Goal: Task Accomplishment & Management: Complete application form

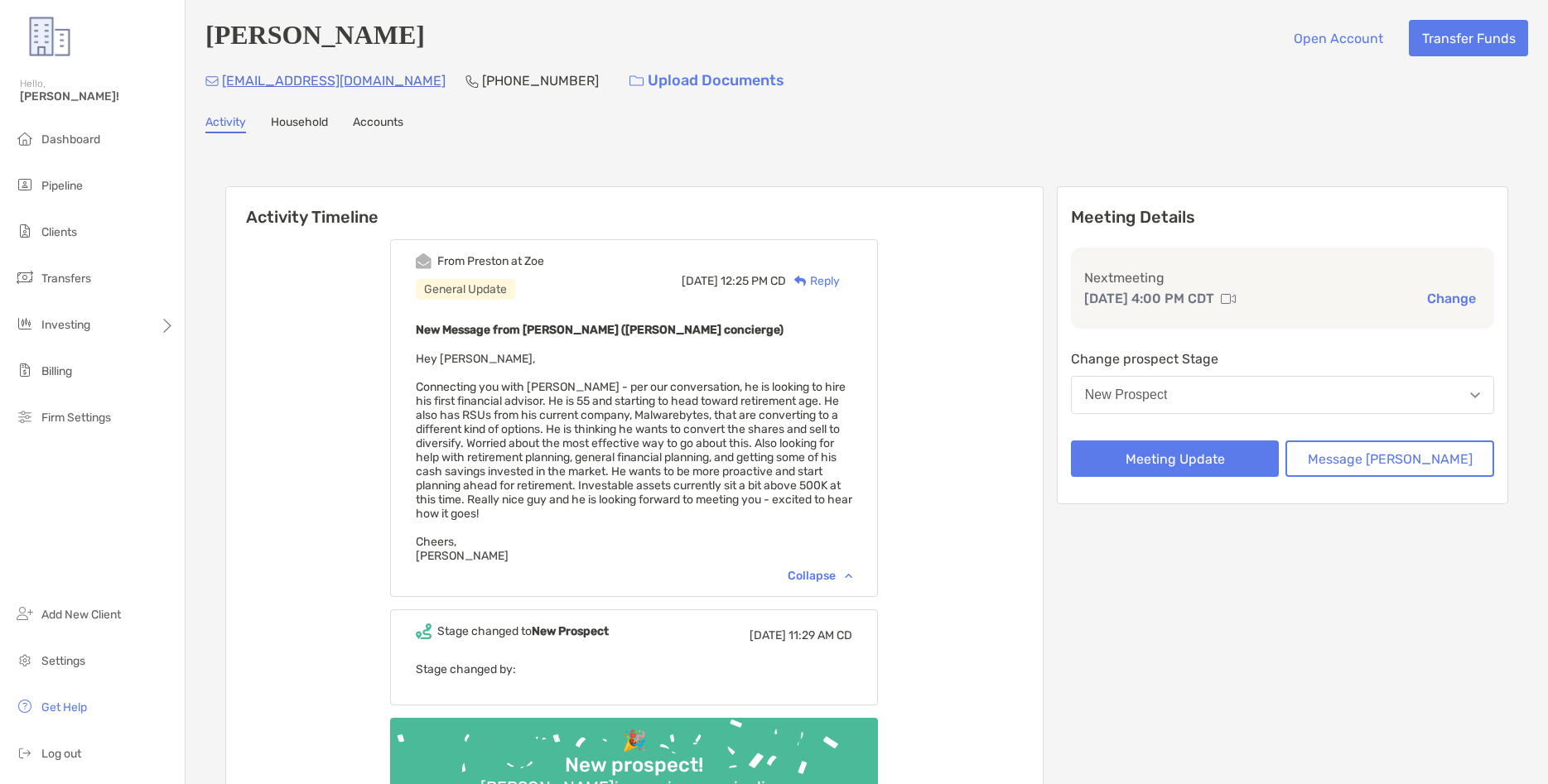
click at [612, 143] on div "[PERSON_NAME] Open Account Transfer Funds [EMAIL_ADDRESS][DOMAIN_NAME] [PHONE_N…" at bounding box center [866, 447] width 1363 height 895
click at [1299, 389] on button "New Prospect" at bounding box center [1283, 395] width 423 height 38
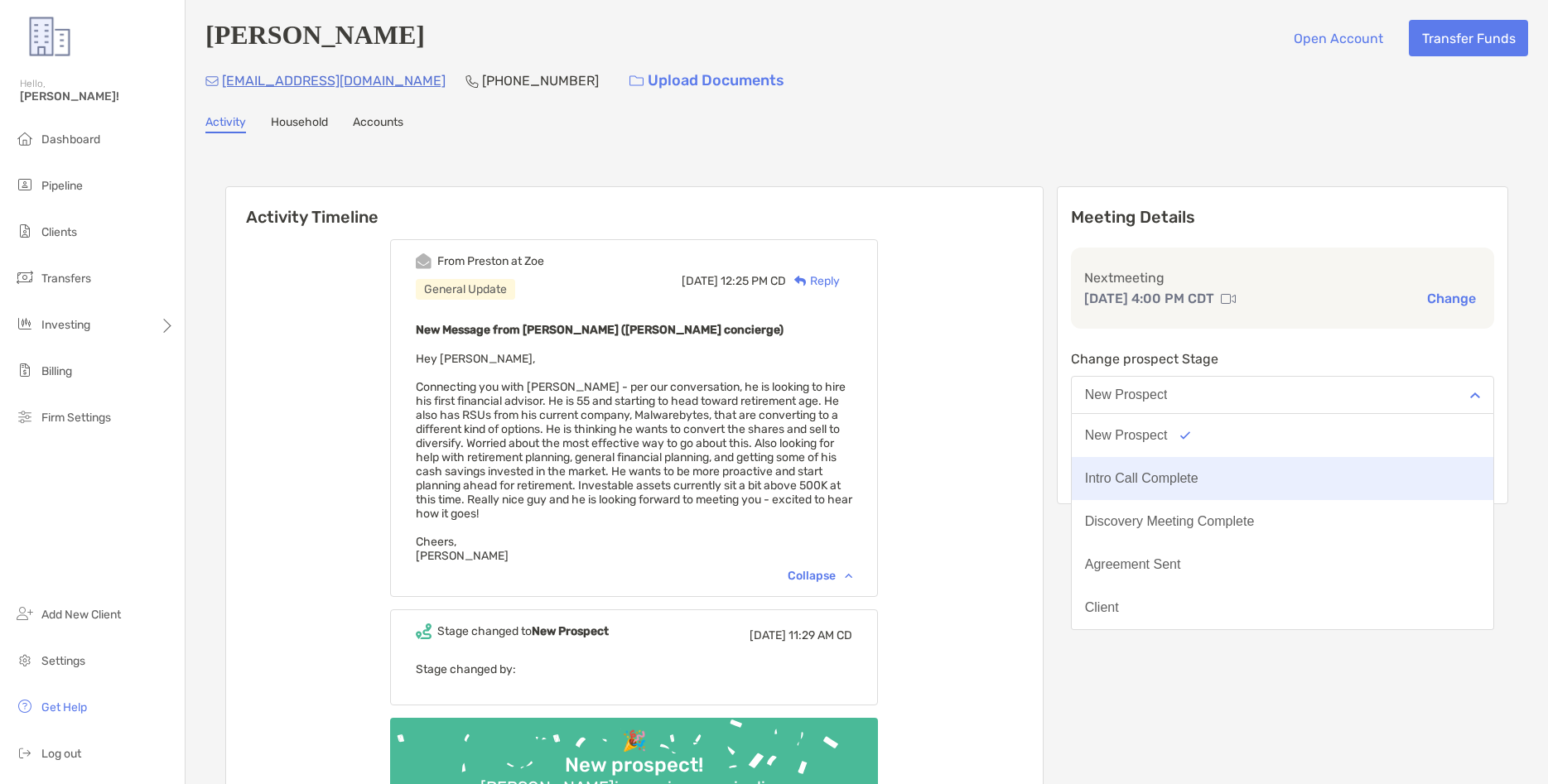
click at [1267, 470] on button "Intro Call Complete" at bounding box center [1283, 479] width 421 height 43
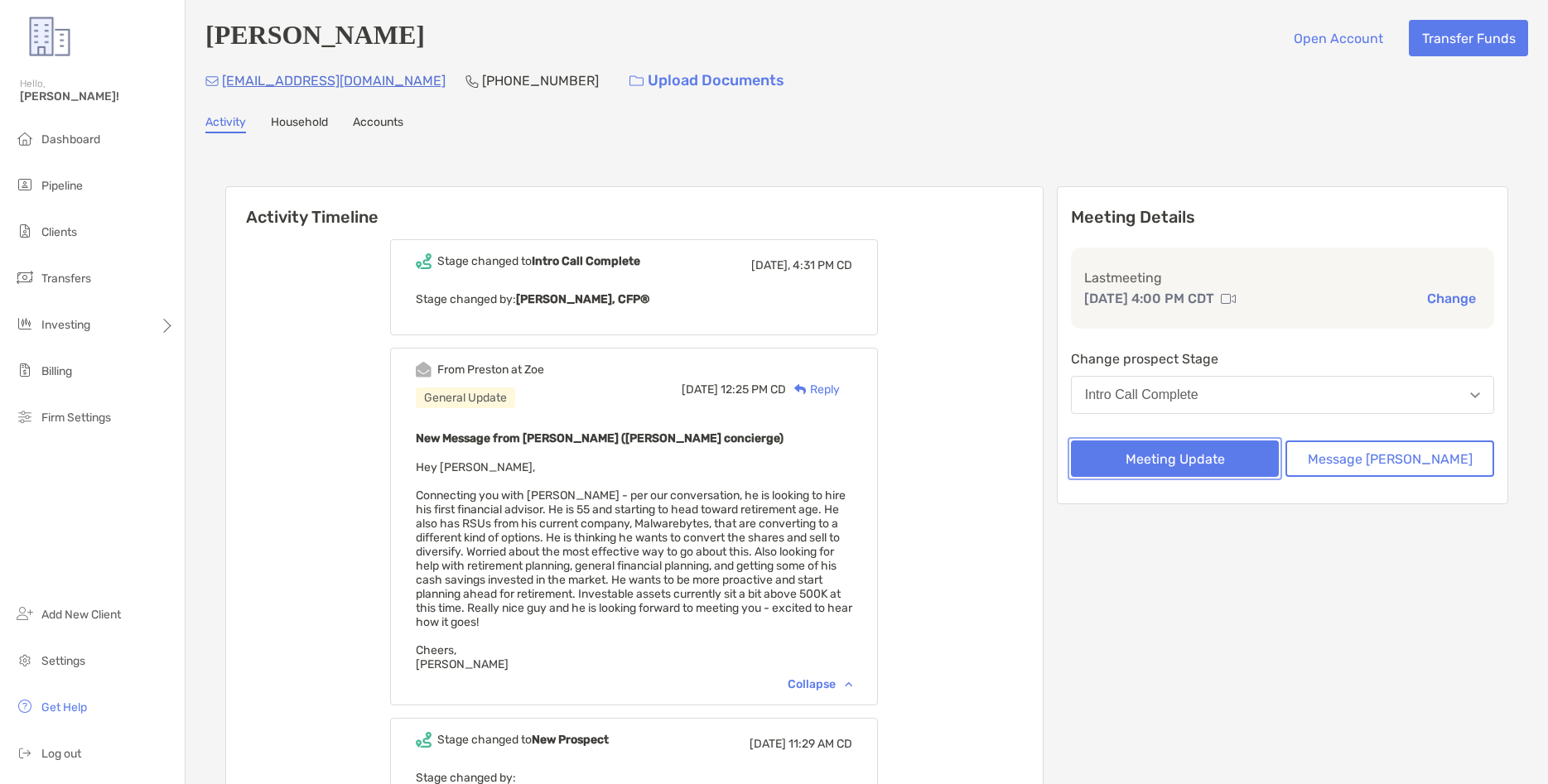
click at [1253, 464] on button "Meeting Update" at bounding box center [1176, 458] width 209 height 36
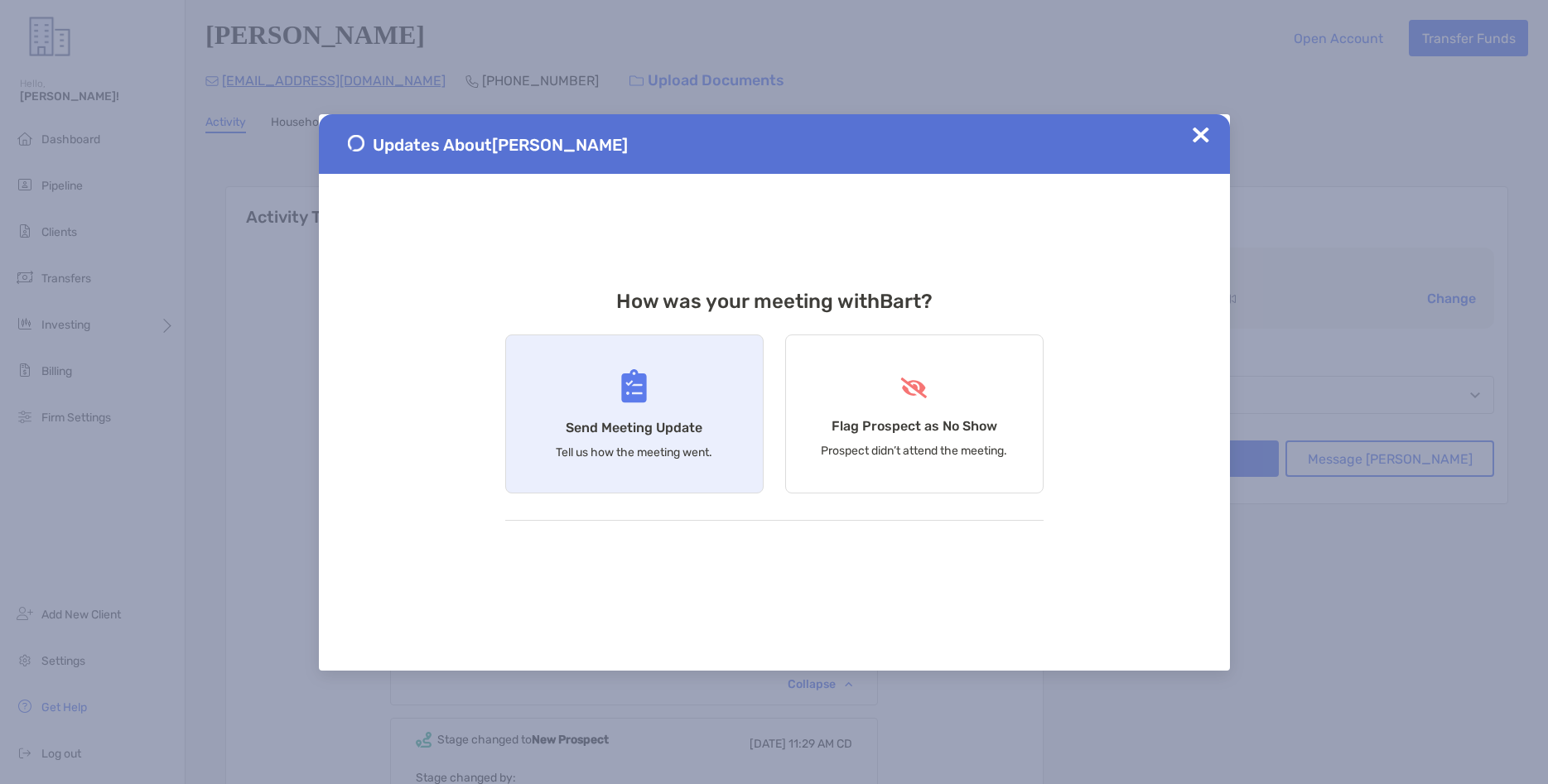
click at [696, 425] on h4 "Send Meeting Update" at bounding box center [634, 427] width 137 height 16
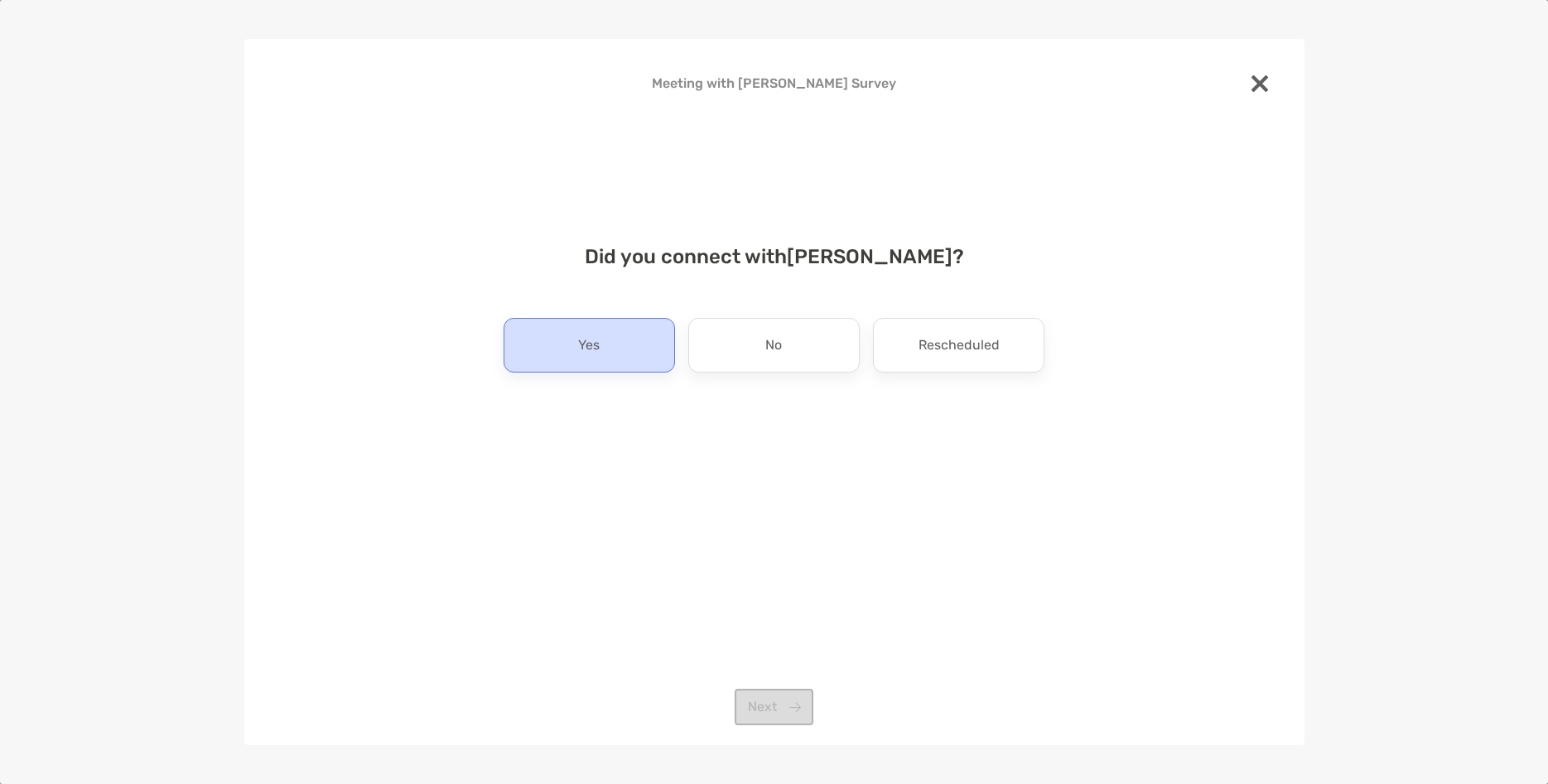
click at [586, 355] on p "Yes" at bounding box center [589, 345] width 22 height 27
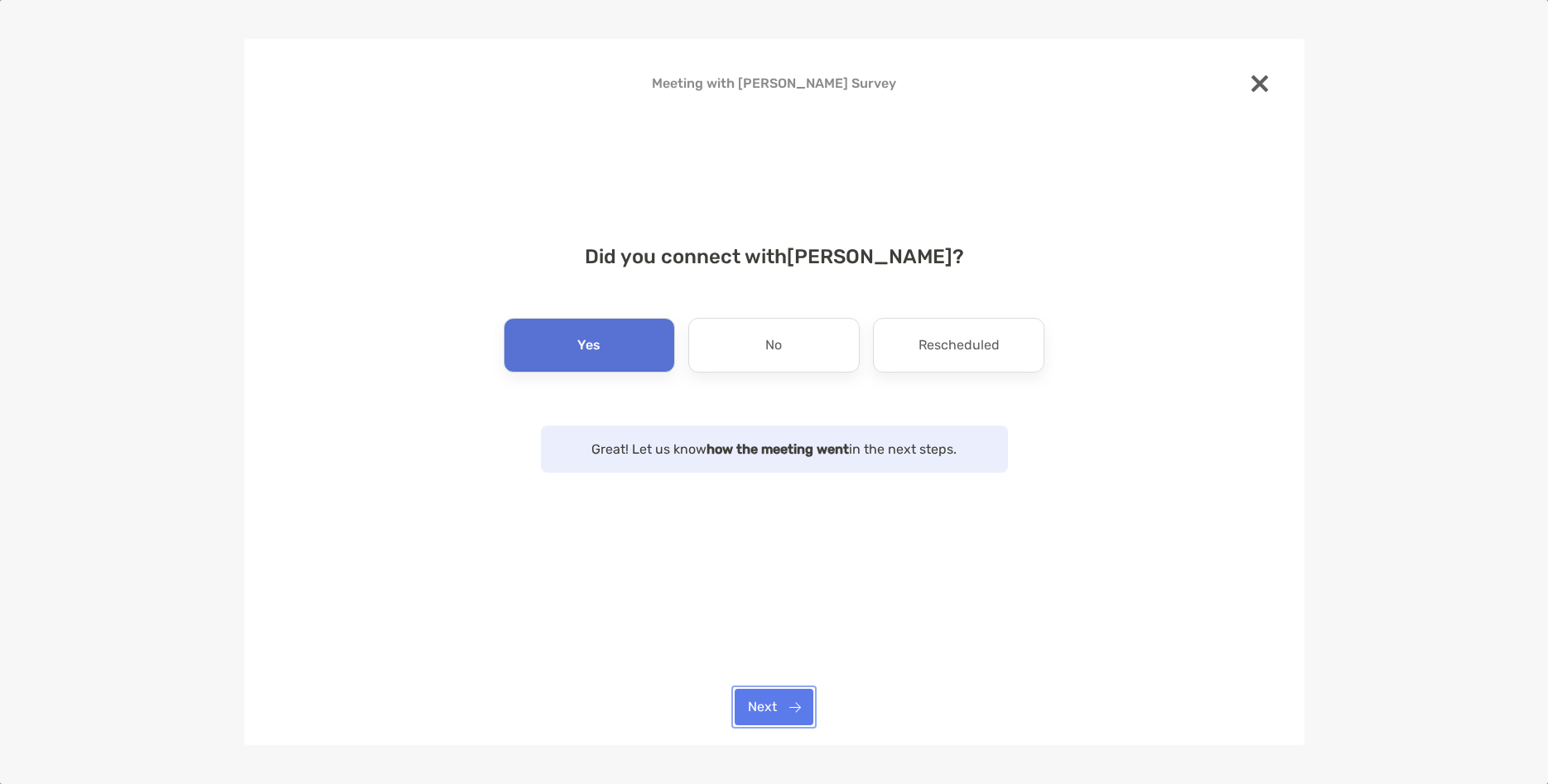
click at [783, 712] on button "Next" at bounding box center [774, 707] width 78 height 36
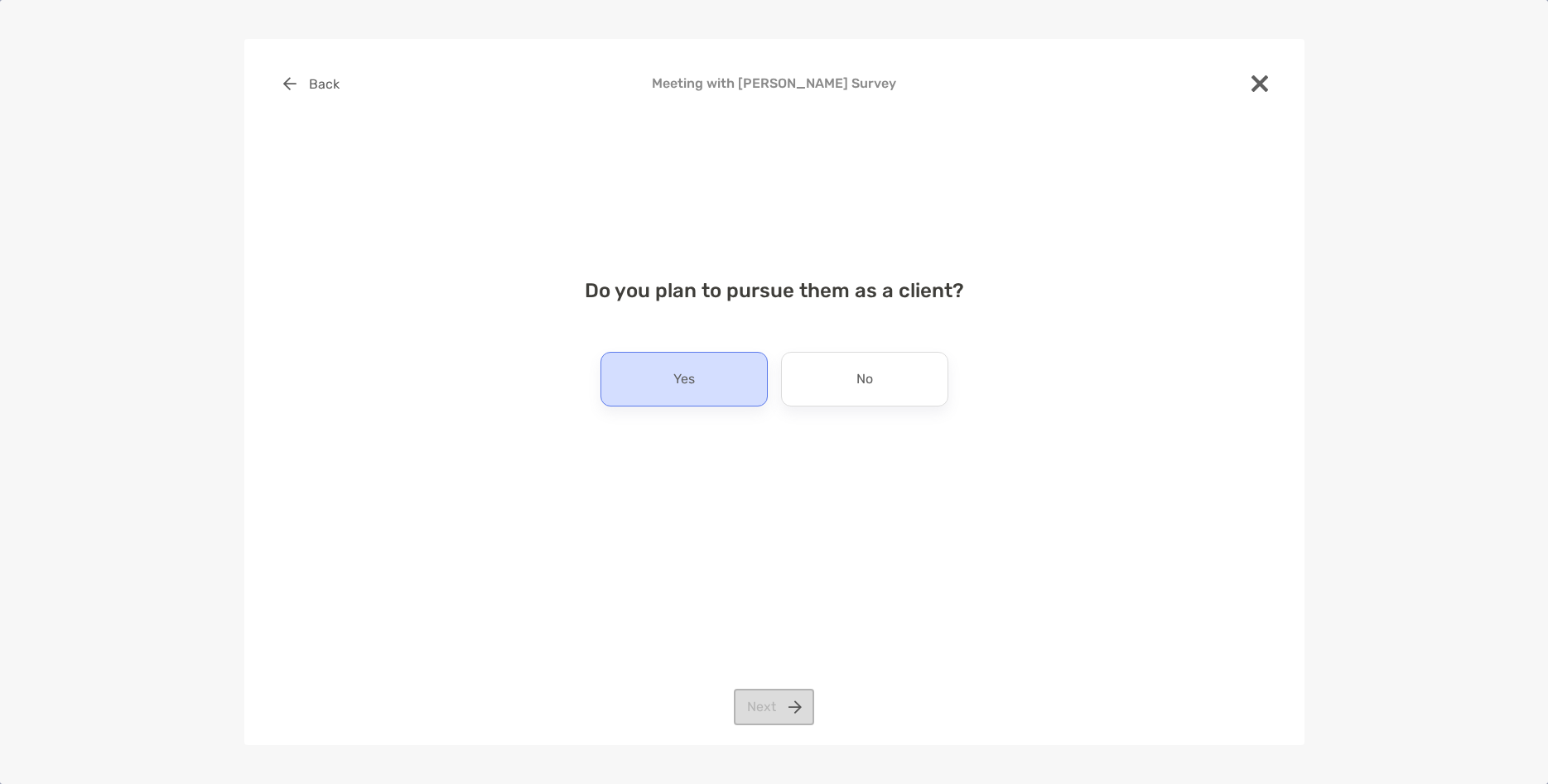
click at [700, 363] on div "Yes" at bounding box center [684, 378] width 167 height 54
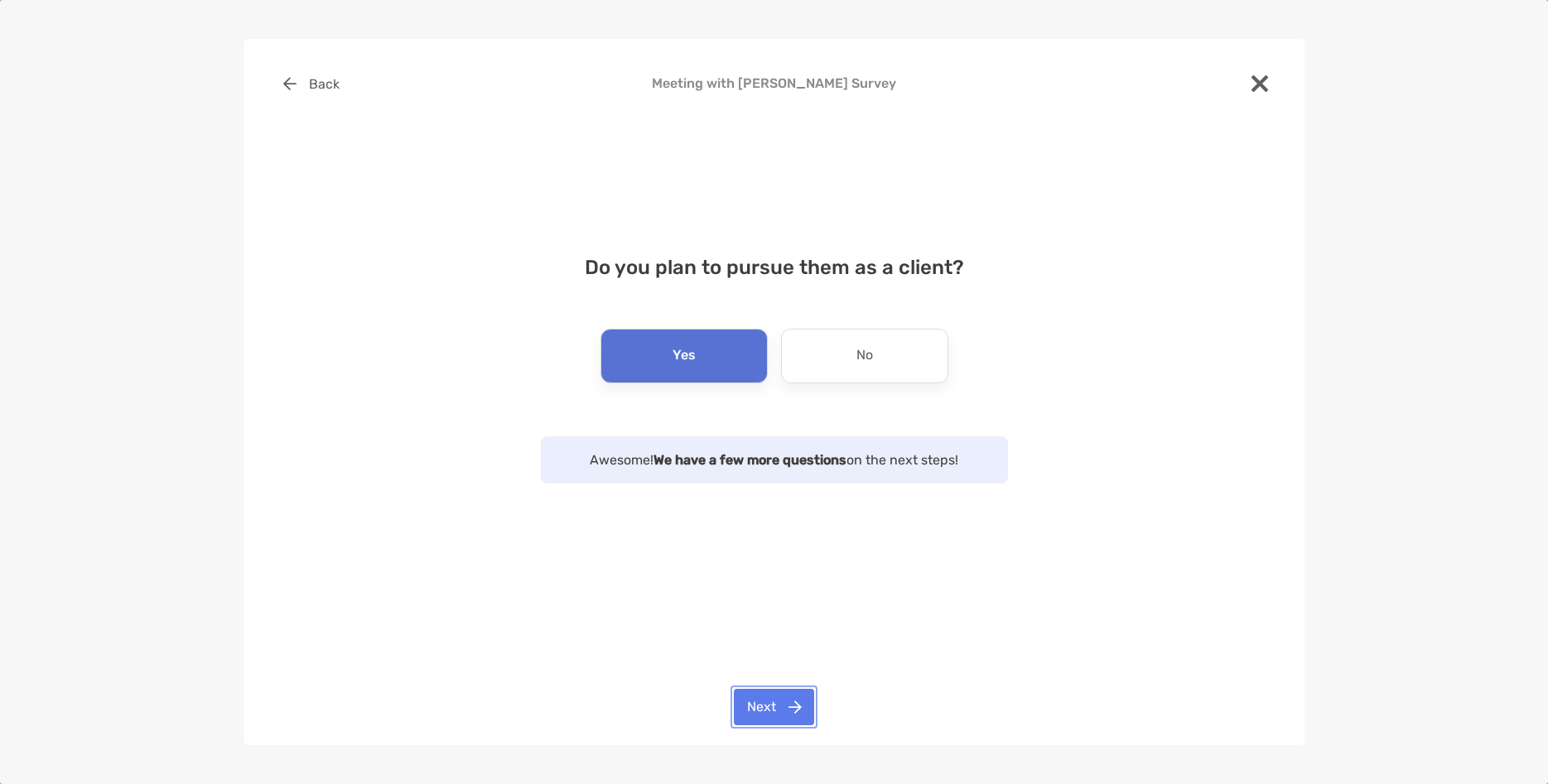
click at [796, 705] on button "Next" at bounding box center [774, 707] width 80 height 36
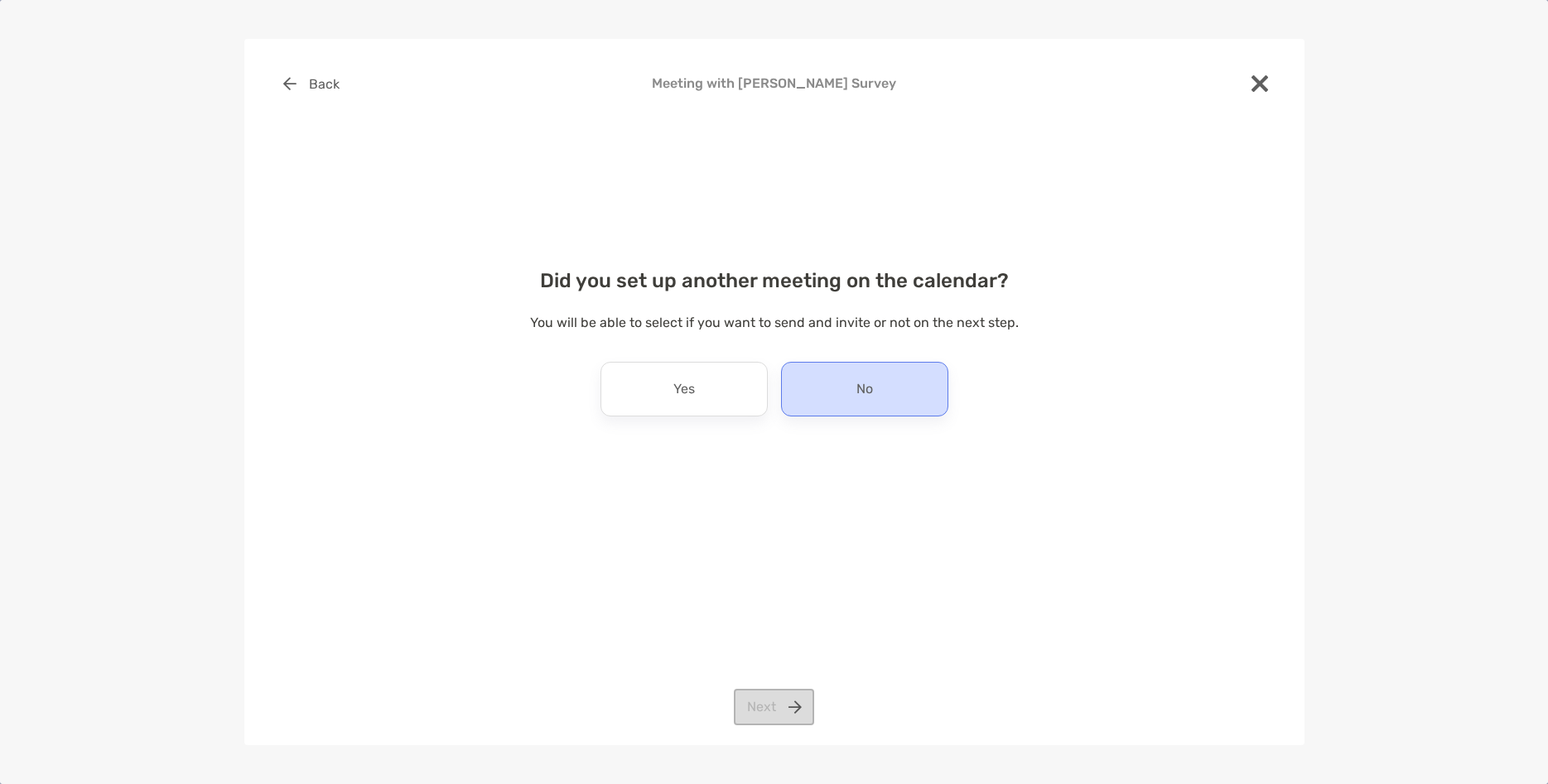
click at [849, 389] on div "No" at bounding box center [865, 389] width 167 height 54
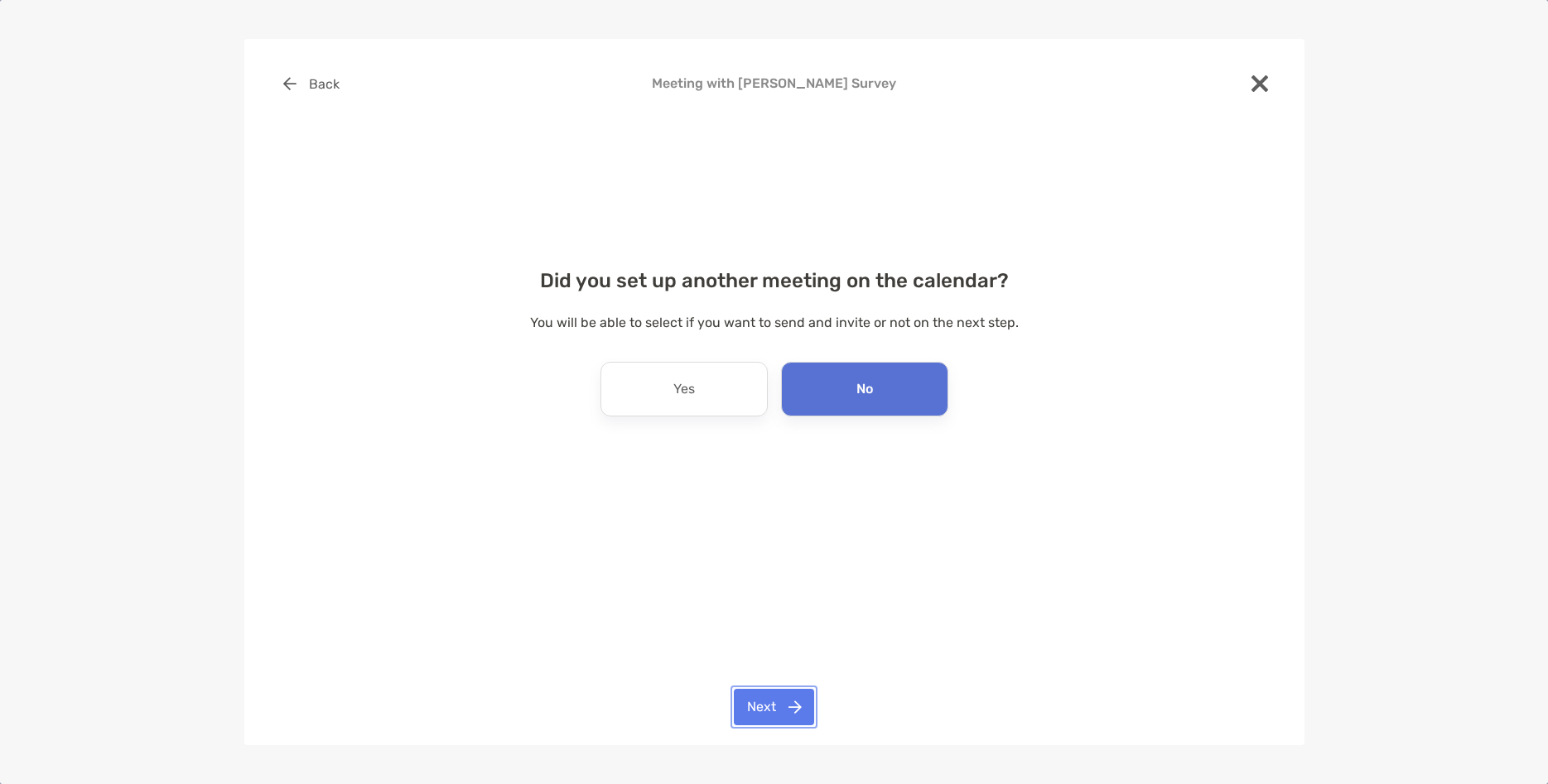
drag, startPoint x: 793, startPoint y: 709, endPoint x: 790, endPoint y: 693, distance: 16.3
click at [792, 709] on button "Next" at bounding box center [774, 707] width 80 height 36
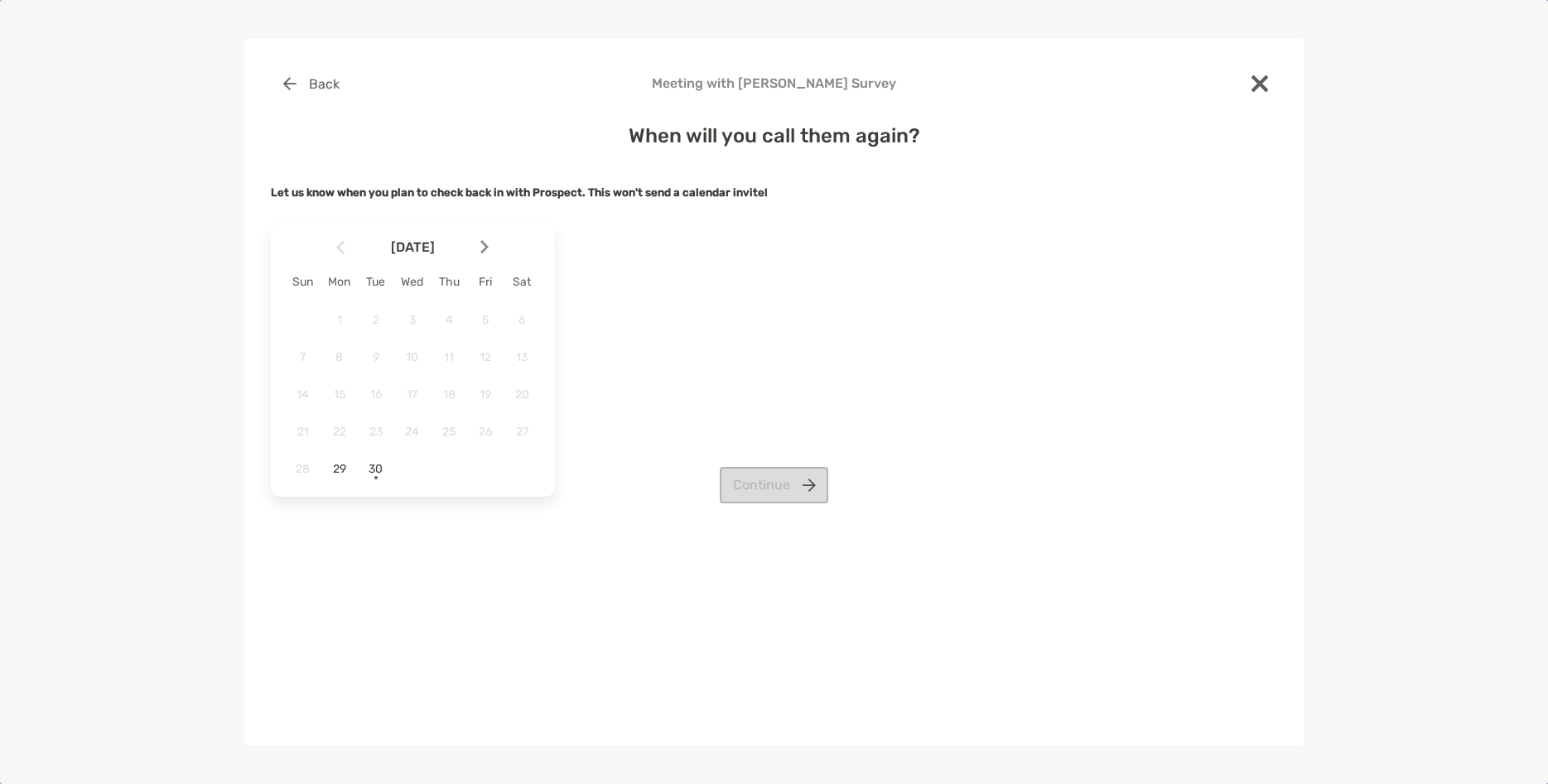
click at [480, 245] on img at bounding box center [484, 247] width 9 height 14
click at [419, 317] on span "1" at bounding box center [412, 320] width 28 height 14
click at [767, 486] on button "Continue" at bounding box center [774, 485] width 109 height 36
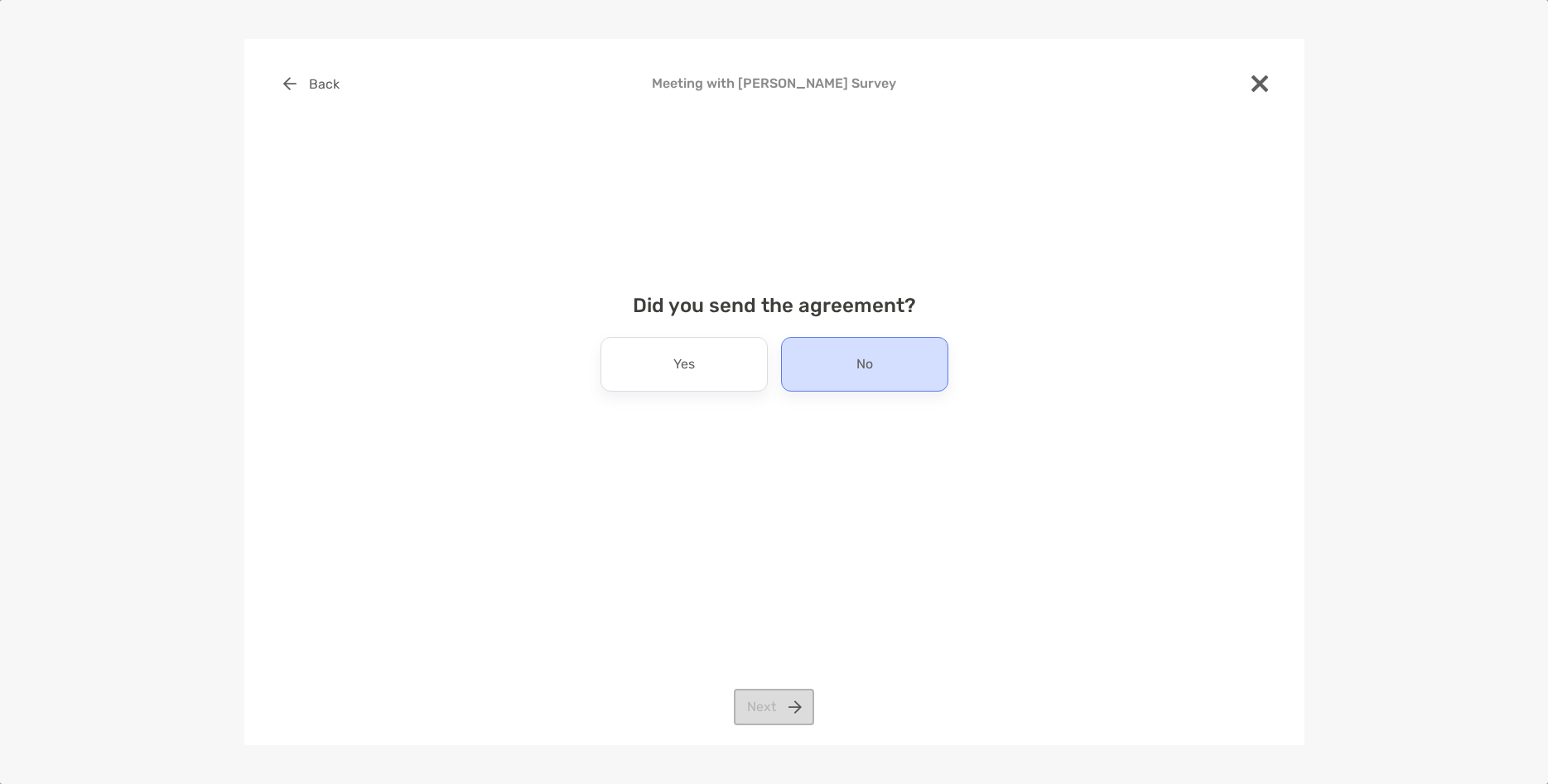
click at [818, 359] on div "No" at bounding box center [865, 364] width 167 height 54
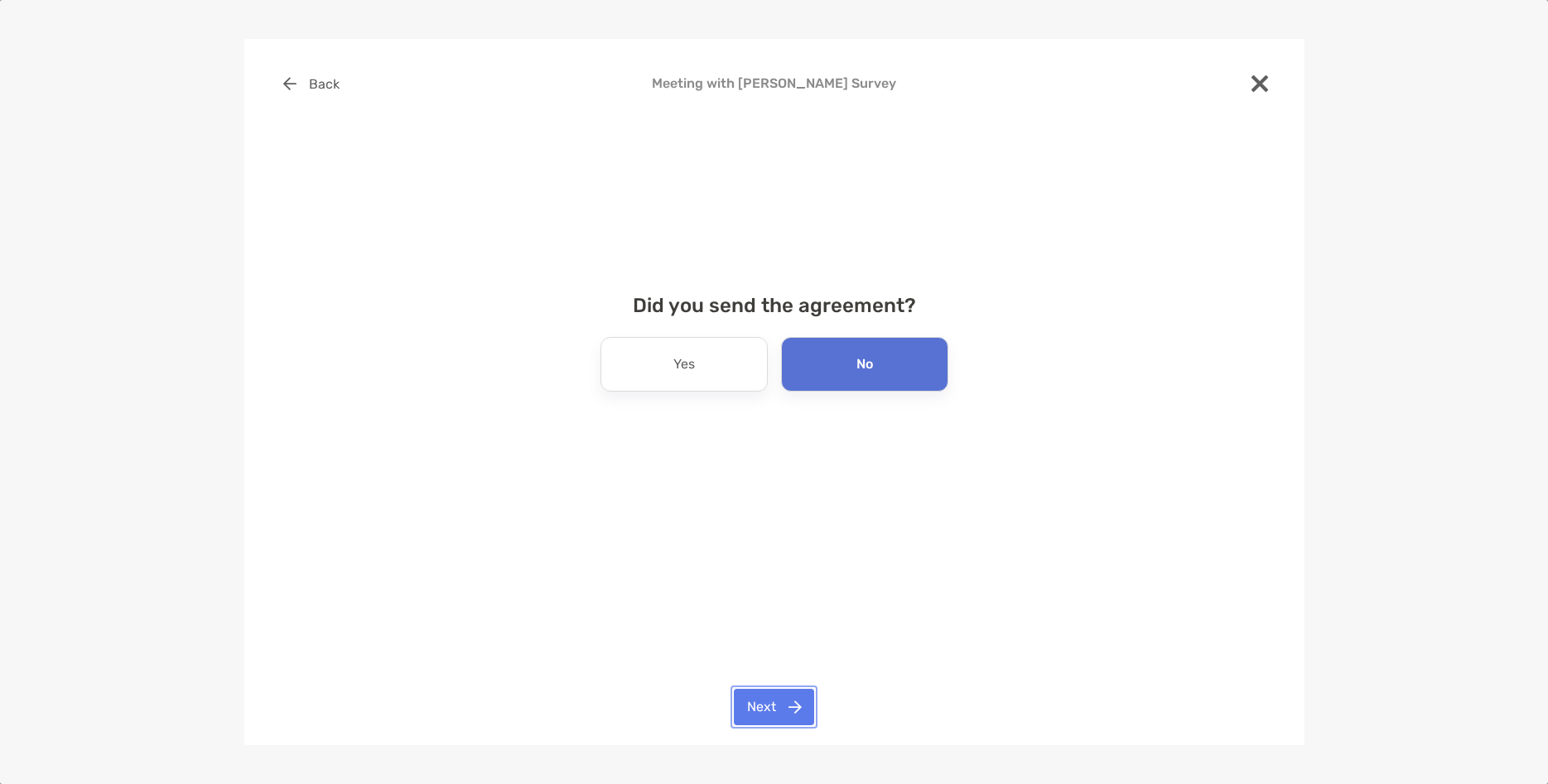
click at [780, 701] on button "Next" at bounding box center [774, 707] width 80 height 36
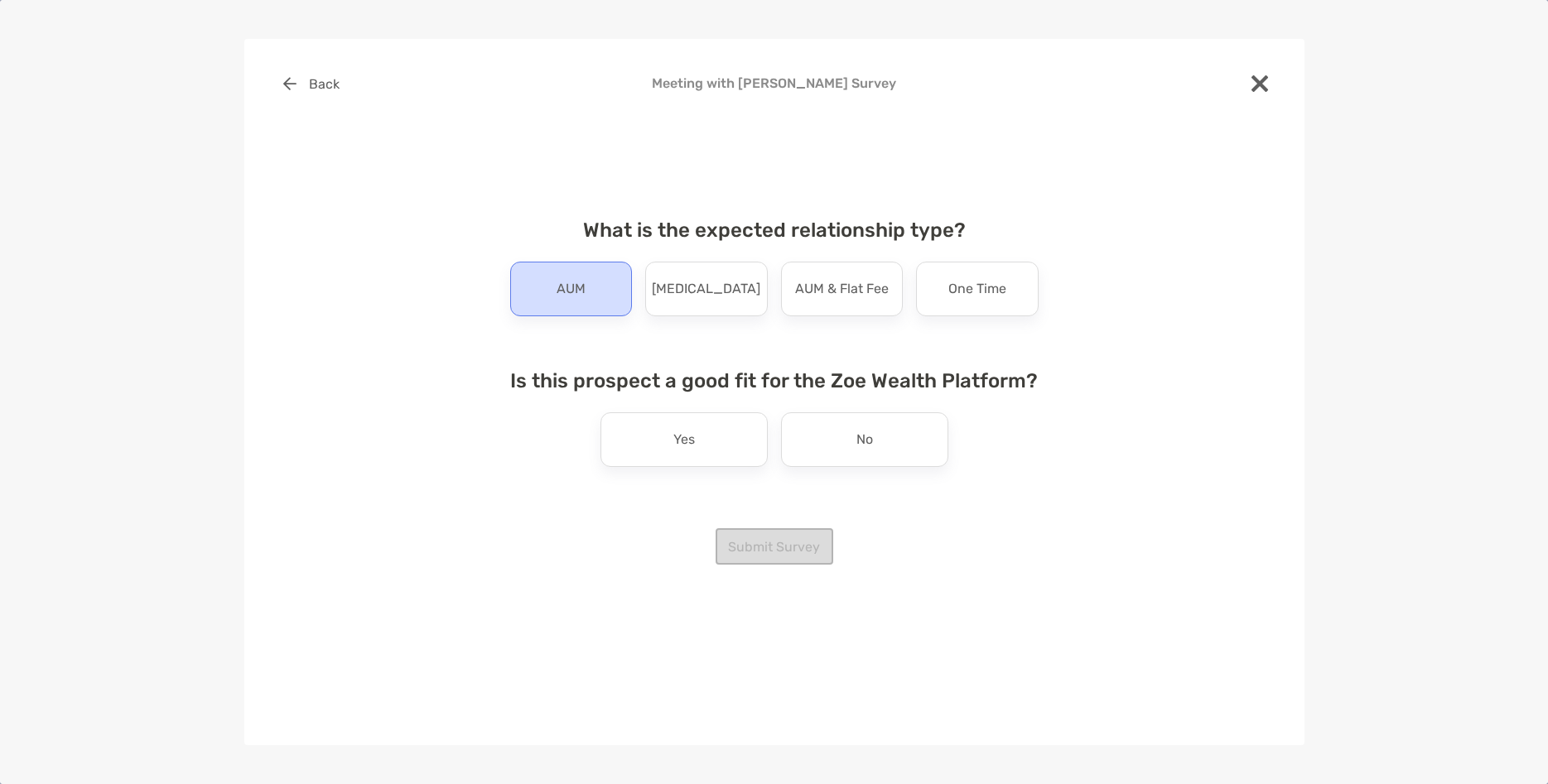
click at [588, 304] on div "AUM" at bounding box center [571, 289] width 122 height 54
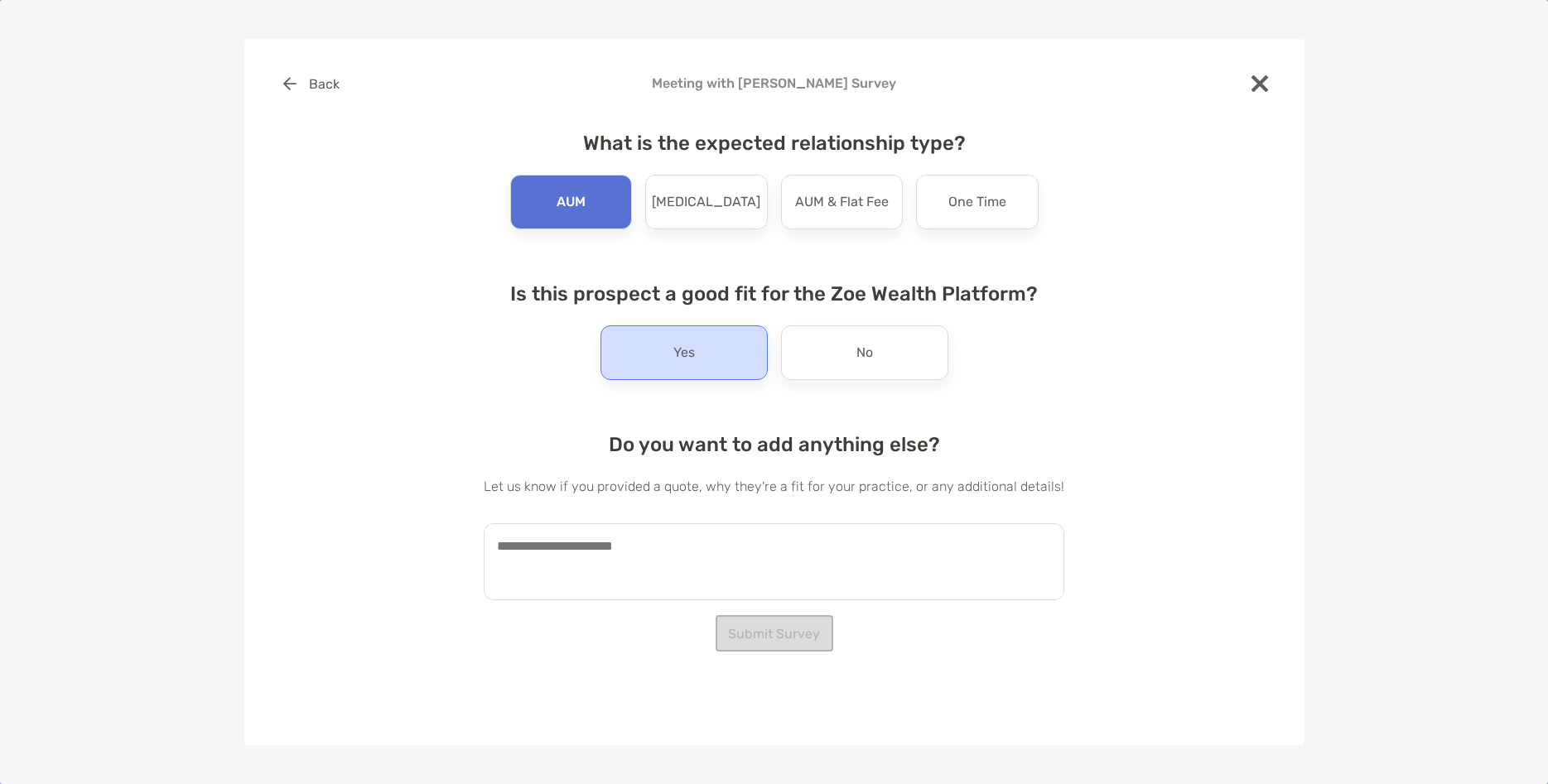
click at [729, 364] on div "Yes" at bounding box center [684, 352] width 167 height 54
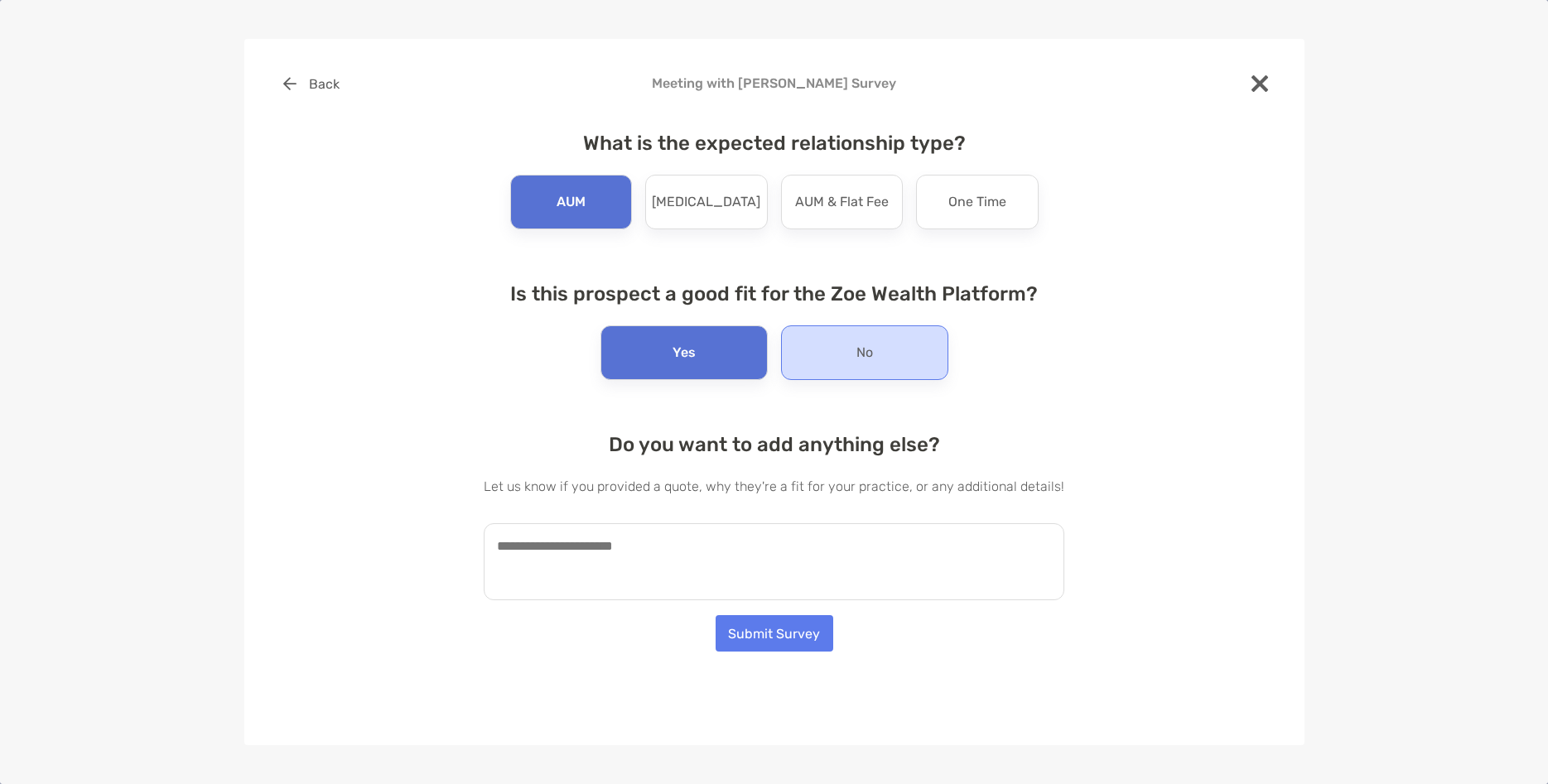
click at [796, 352] on div "No" at bounding box center [865, 352] width 167 height 54
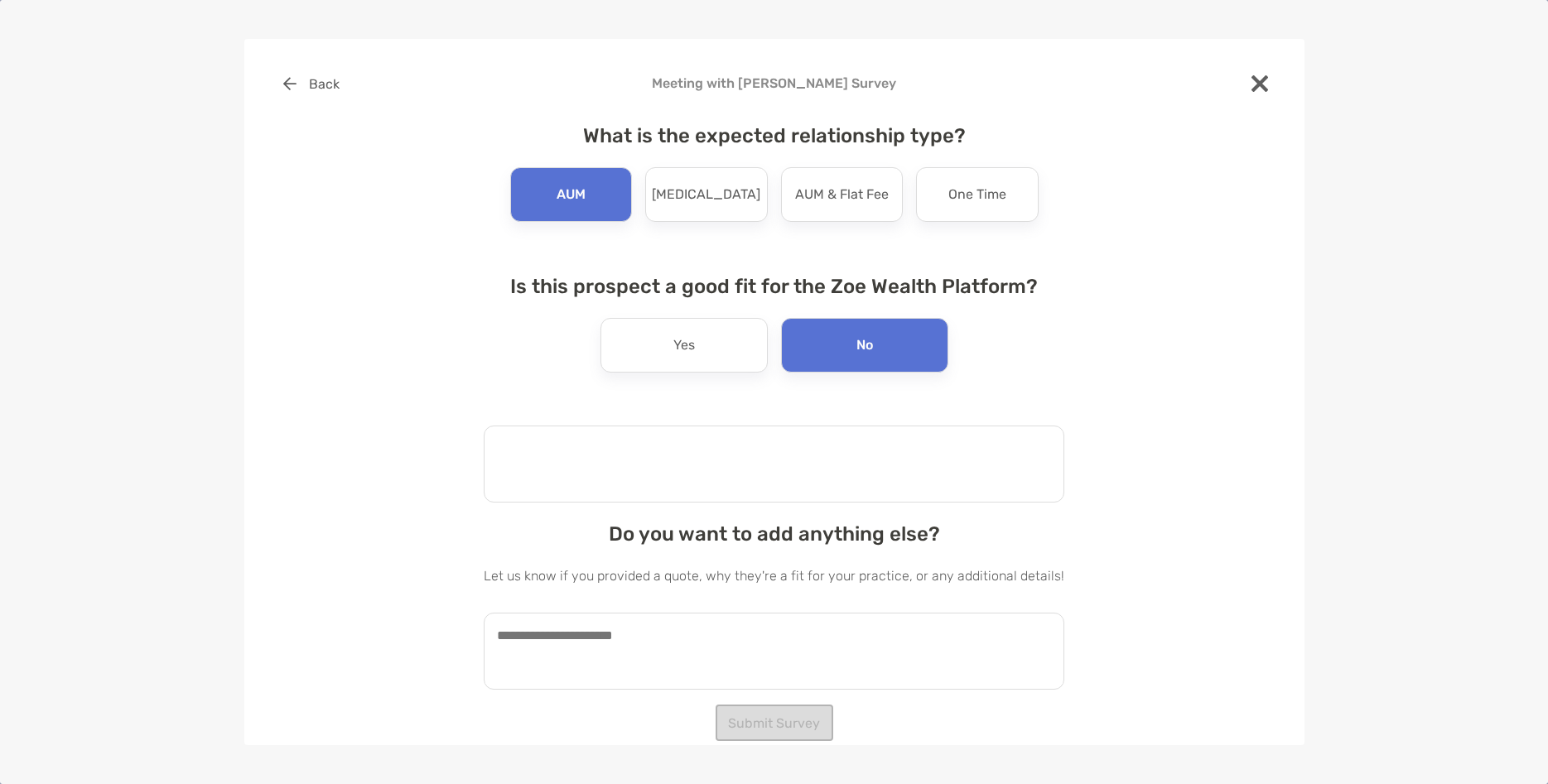
click at [696, 469] on textarea at bounding box center [774, 464] width 581 height 77
type textarea "**********"
click at [626, 661] on textarea at bounding box center [774, 650] width 581 height 77
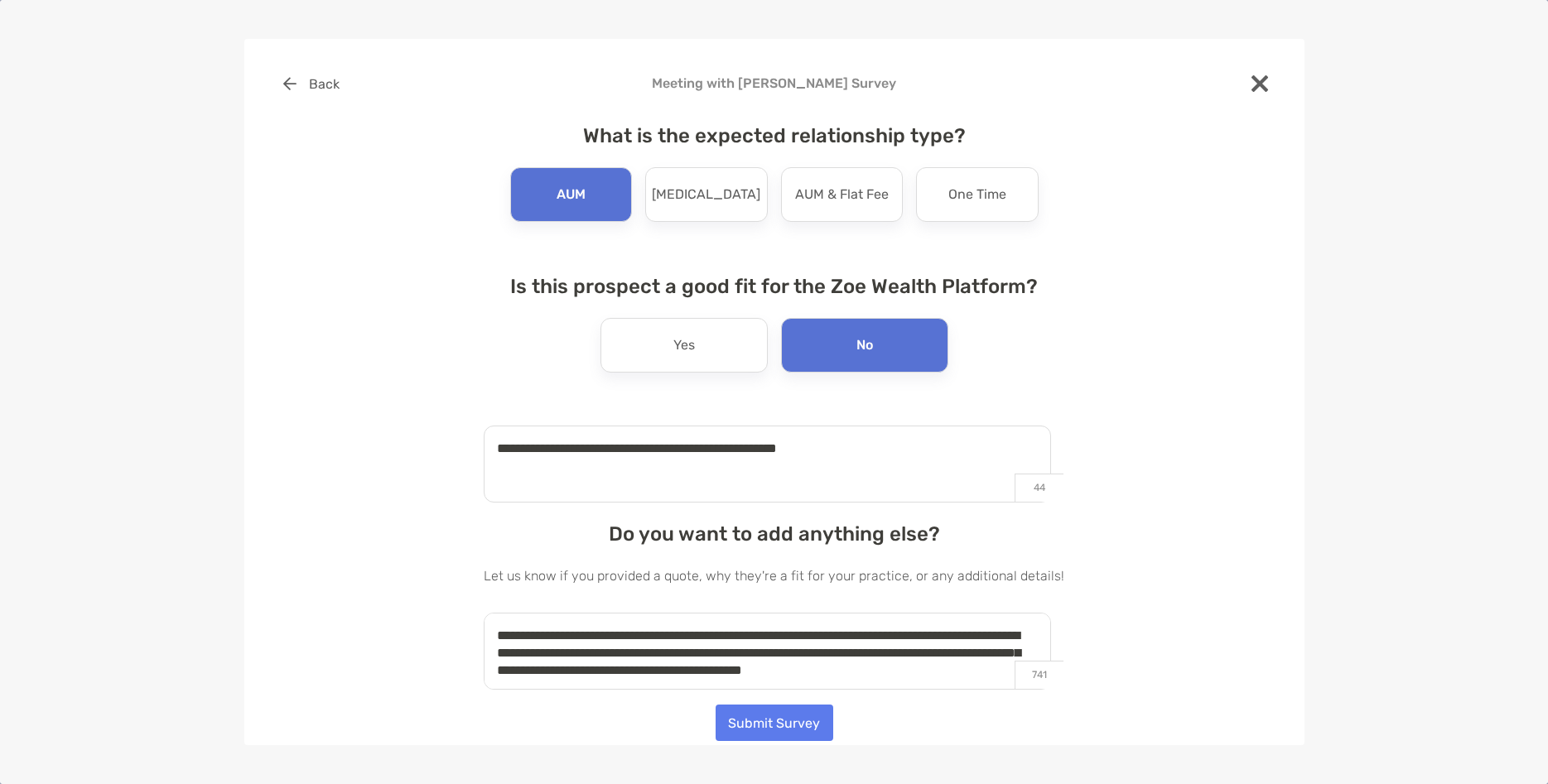
scroll to position [7, 0]
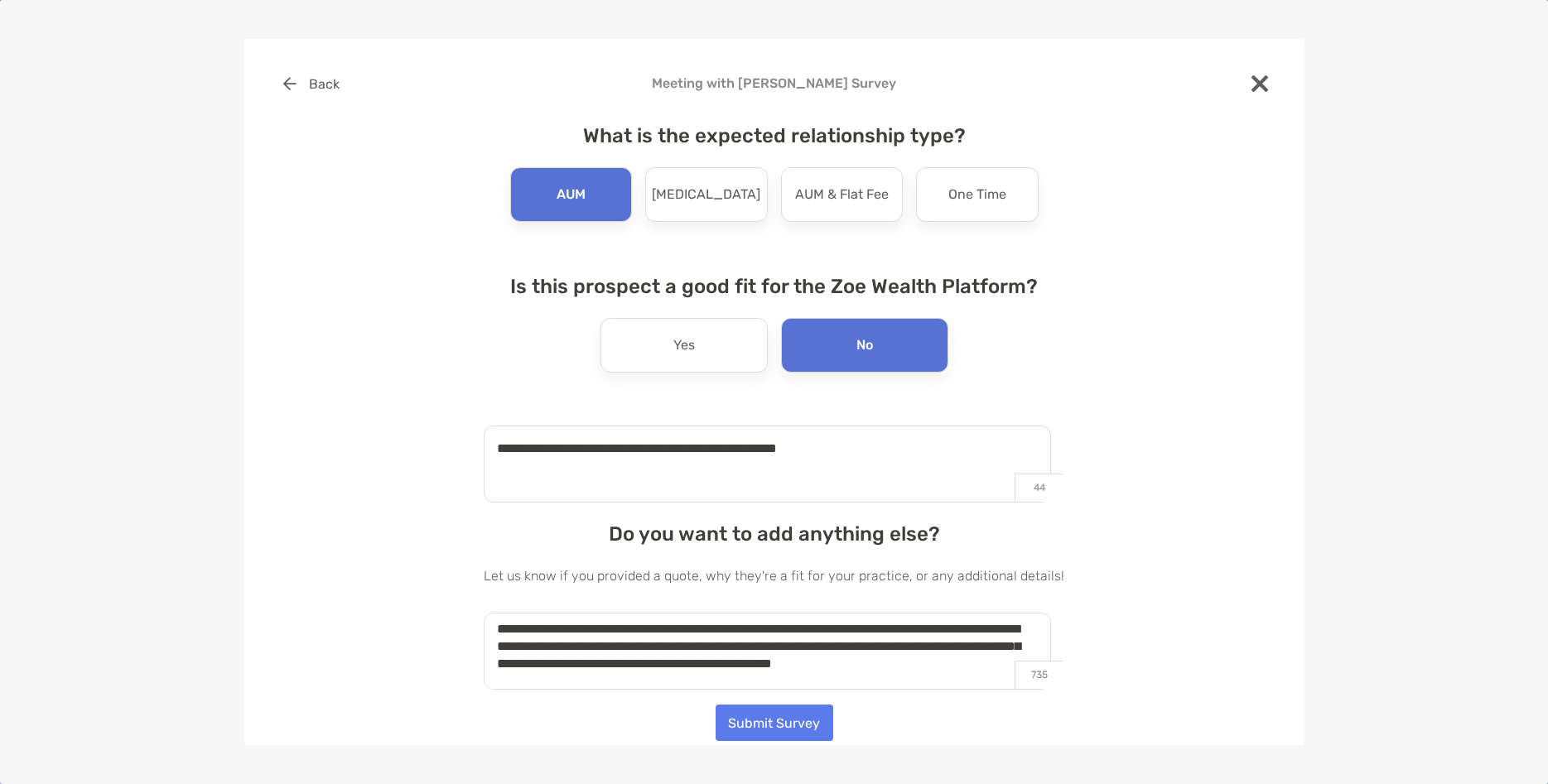
type textarea "**********"
click at [772, 715] on button "Submit Survey" at bounding box center [774, 723] width 117 height 36
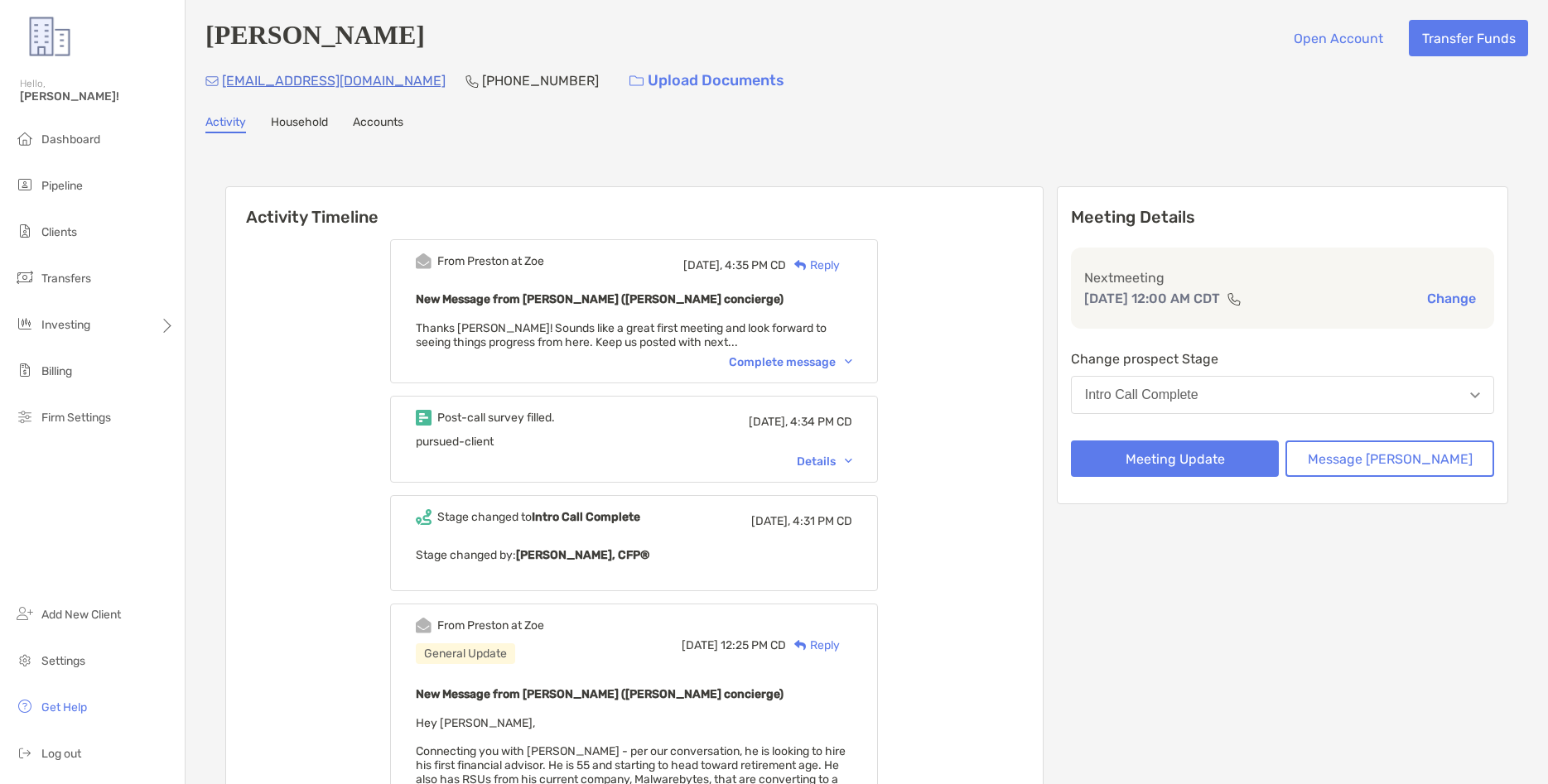
click at [852, 359] on div "Complete message" at bounding box center [790, 362] width 123 height 14
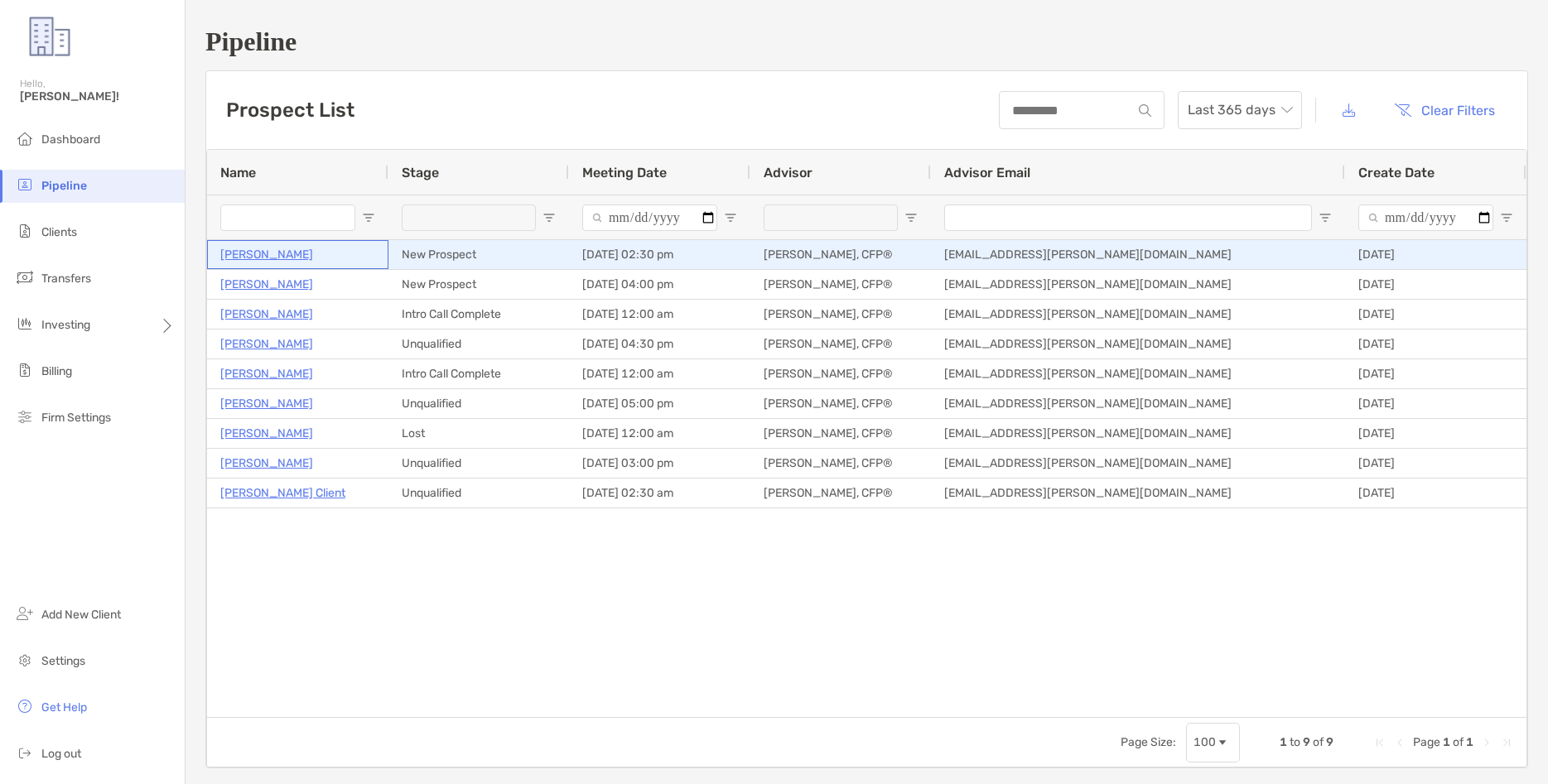
click at [248, 253] on p "[PERSON_NAME]" at bounding box center [267, 255] width 93 height 21
